Goal: Complete application form

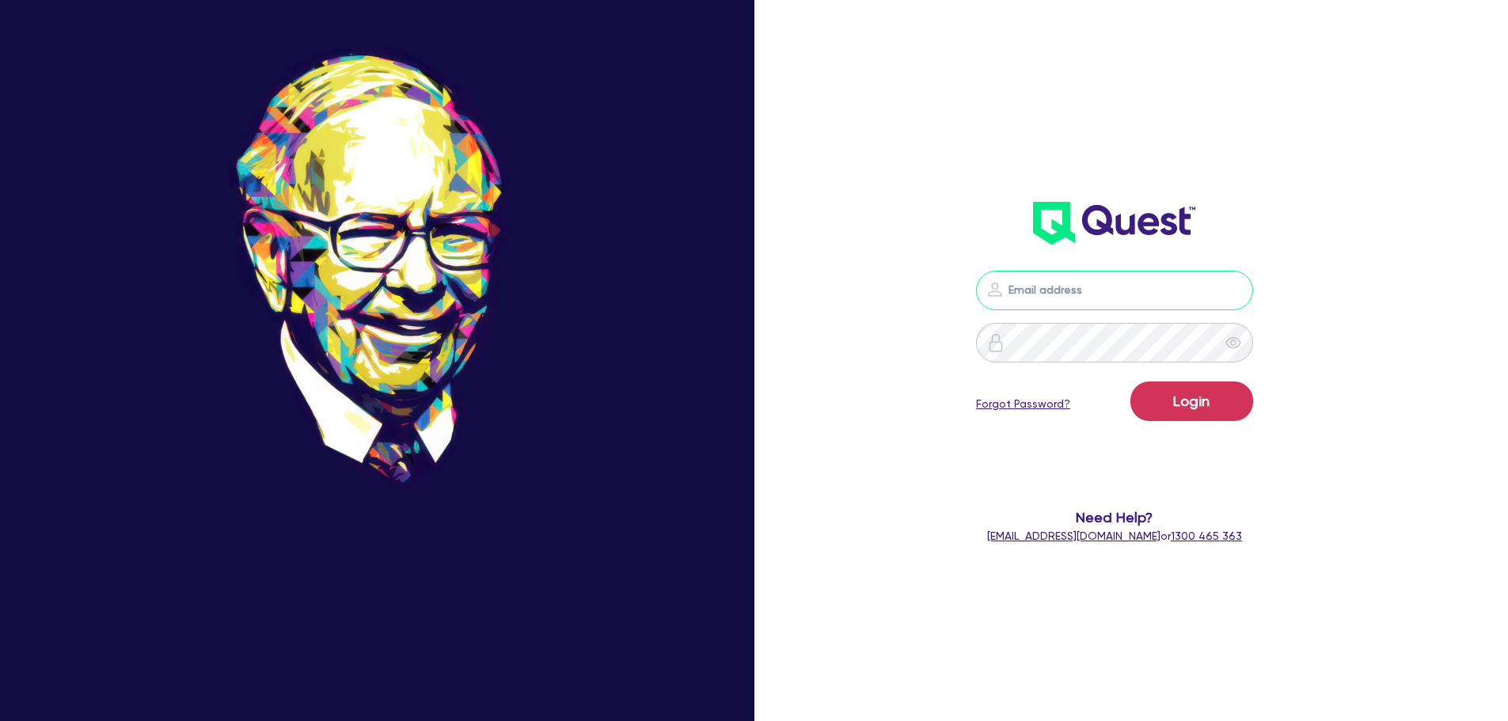
click at [1131, 276] on input "email" at bounding box center [1114, 291] width 277 height 40
type input "[PERSON_NAME][EMAIL_ADDRESS][DOMAIN_NAME]"
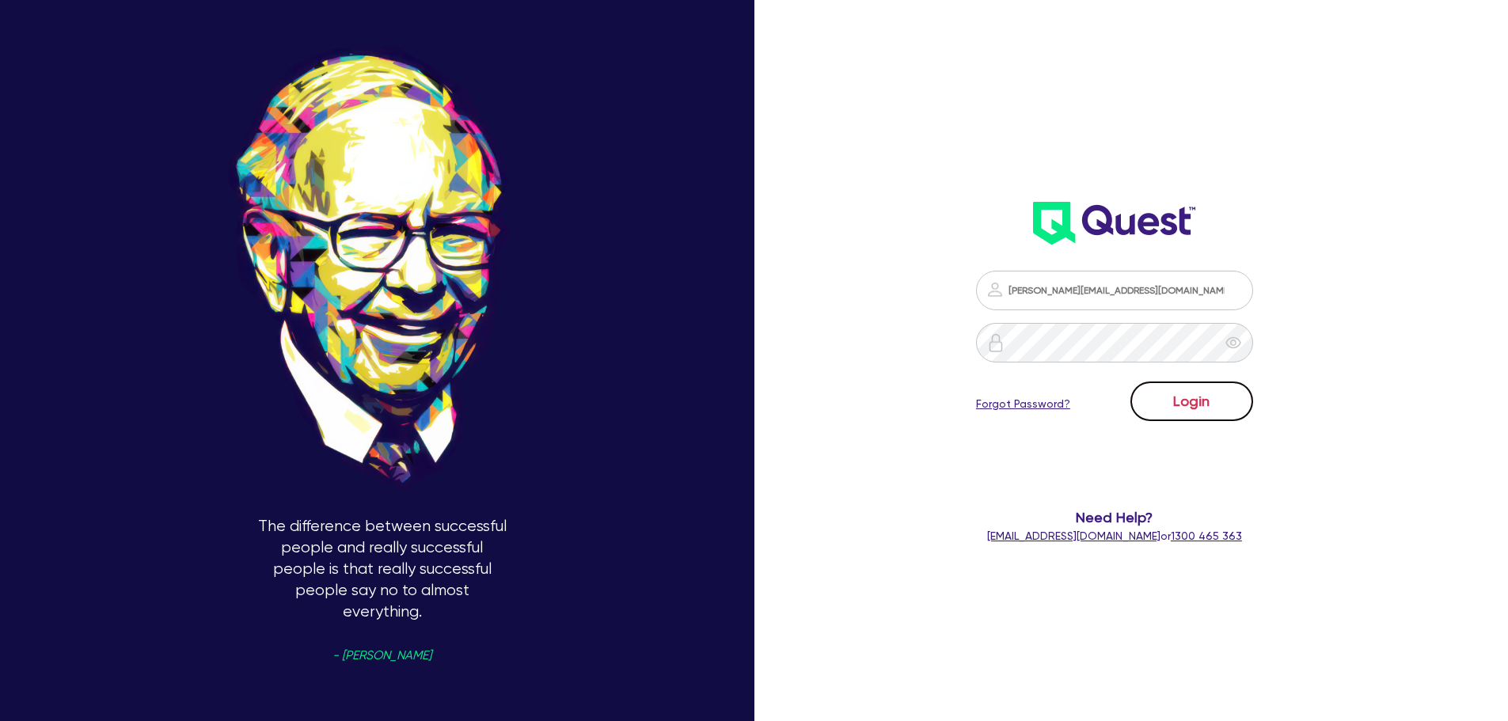
click at [1184, 387] on button "Login" at bounding box center [1192, 402] width 123 height 40
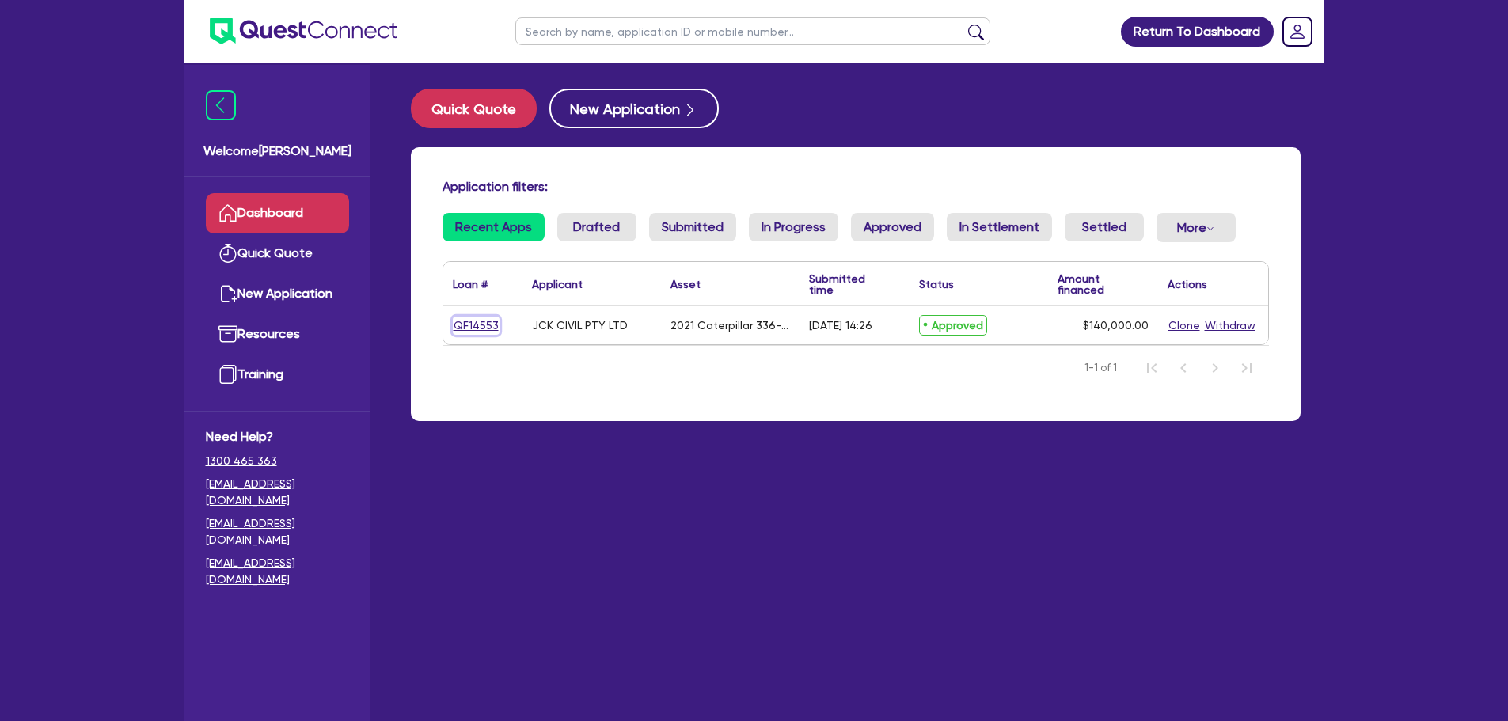
click at [487, 325] on link "QF14553" at bounding box center [476, 326] width 47 height 18
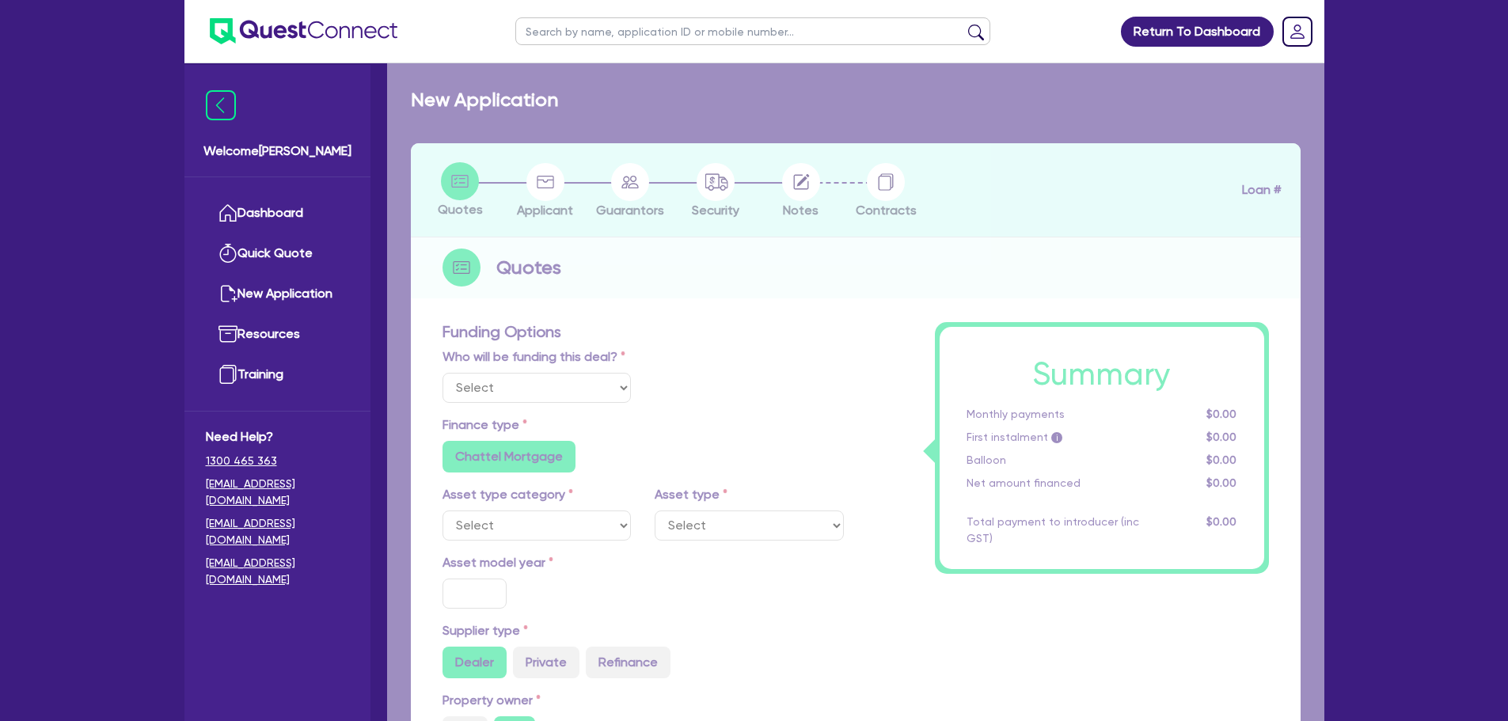
select select "Quest Finance - Own Book"
select select "PRIMARY_ASSETS"
type input "2021"
type input "264,000"
type input "124,000"
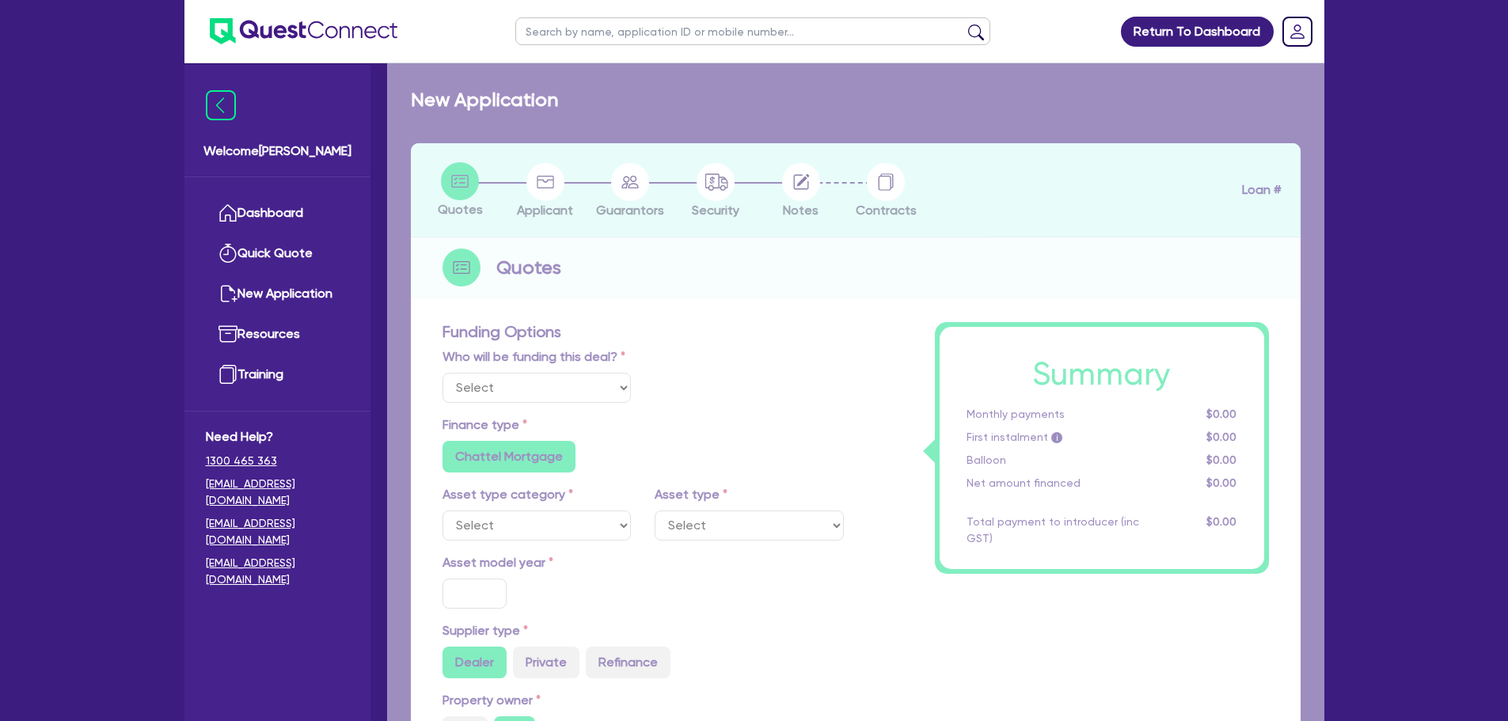
type input "30"
type input "79,200"
type input "7"
type input "9,800"
type input "17.95"
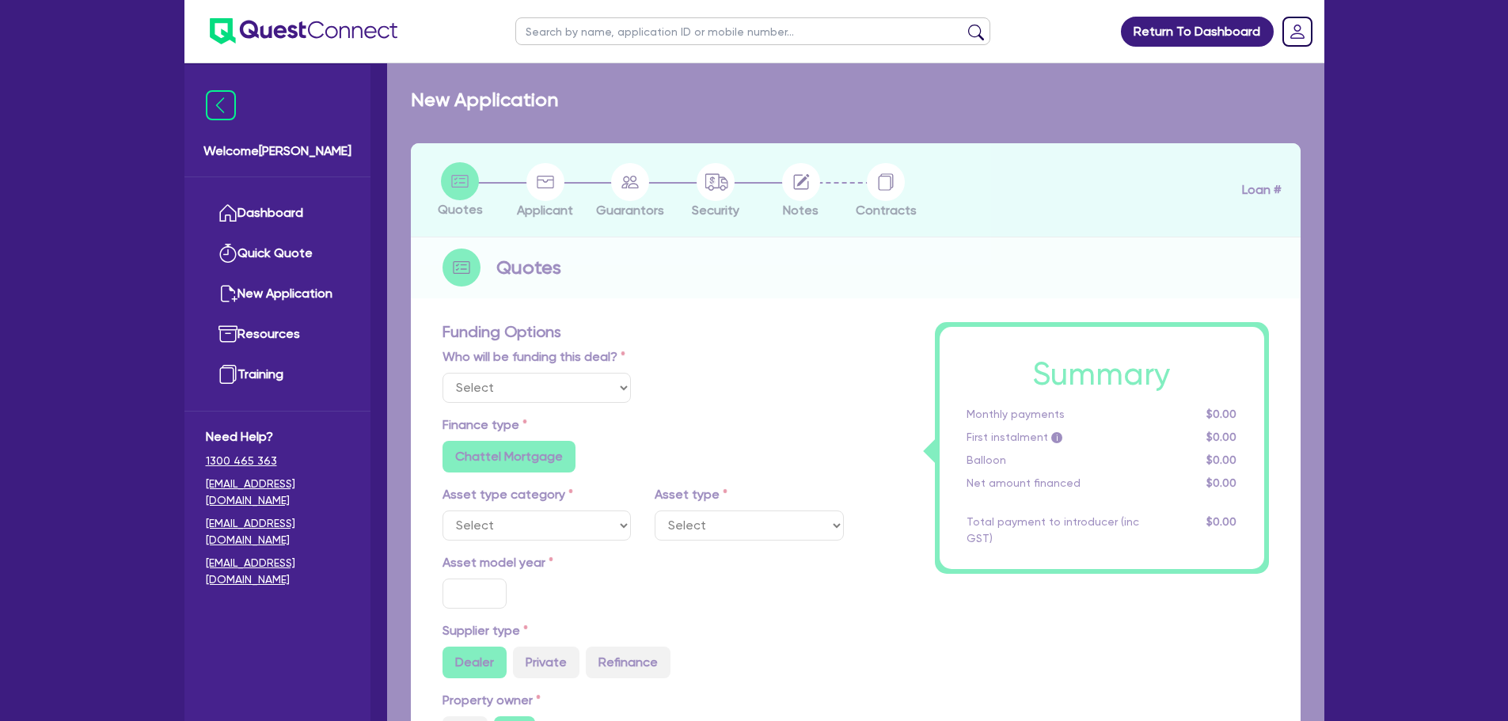
type input "900"
select select "YELLOW_GOODS_AND_EXCAVATORS"
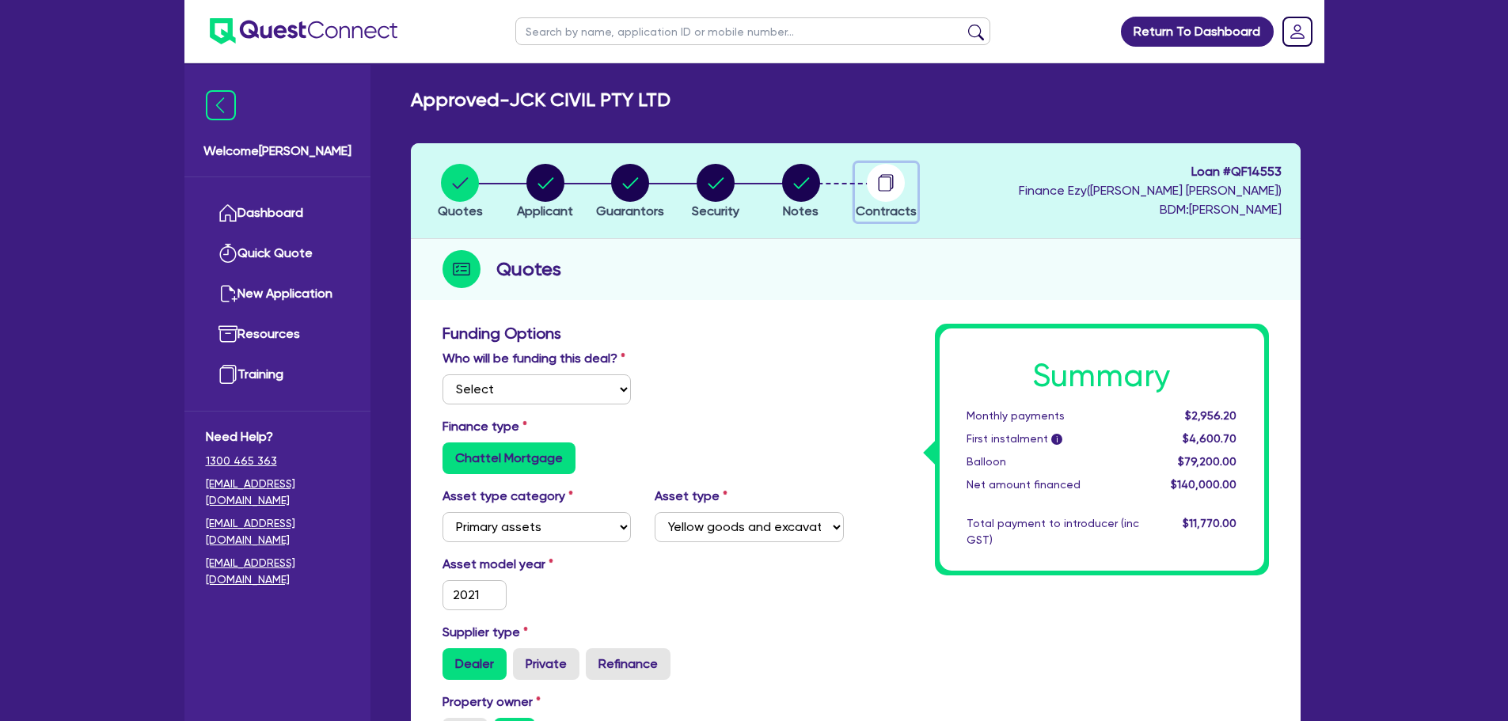
click at [887, 182] on circle "button" at bounding box center [886, 183] width 38 height 38
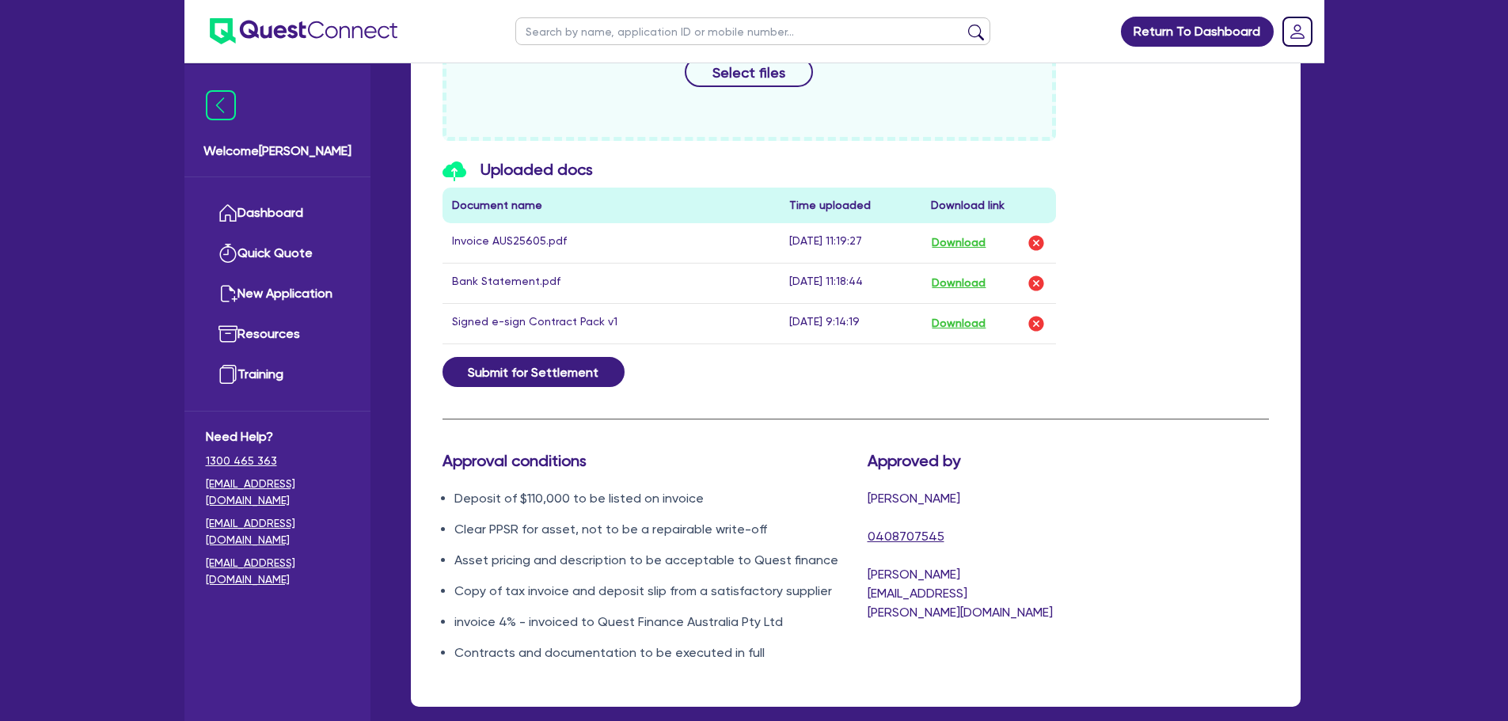
scroll to position [872, 0]
